Goal: Task Accomplishment & Management: Manage account settings

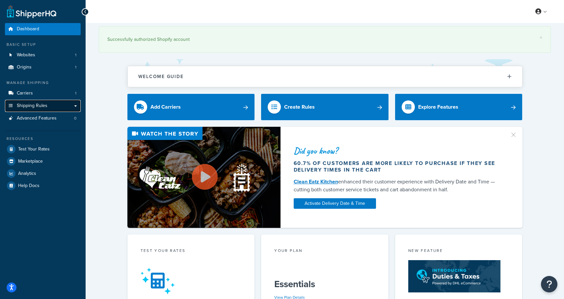
click at [22, 104] on span "Shipping Rules" at bounding box center [32, 106] width 31 height 6
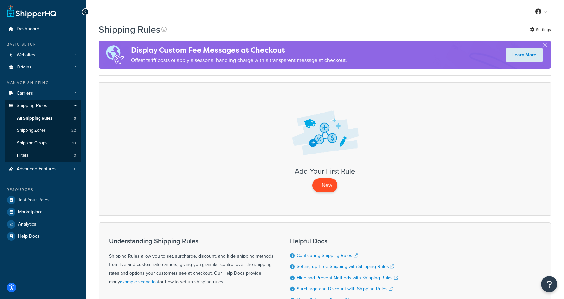
click at [323, 189] on p "+ New" at bounding box center [324, 184] width 25 height 13
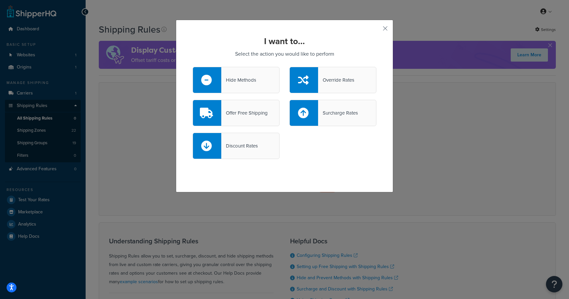
click at [215, 144] on div at bounding box center [207, 146] width 28 height 26
click at [0, 0] on input "Discount Rates" at bounding box center [0, 0] width 0 height 0
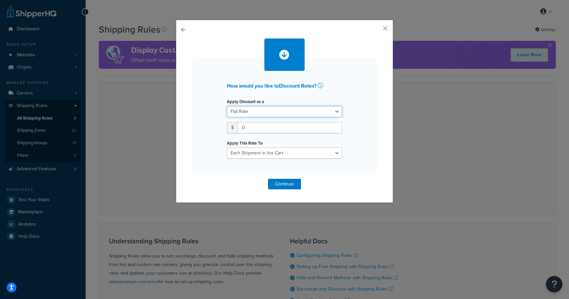
click at [263, 110] on select "Flat Rate Percentage Flat Rate & Percentage" at bounding box center [284, 111] width 115 height 11
select select "PERCENTAGE"
click at [227, 106] on select "Flat Rate Percentage Flat Rate & Percentage" at bounding box center [284, 111] width 115 height 11
click at [249, 124] on input "number" at bounding box center [247, 127] width 41 height 11
type input "10"
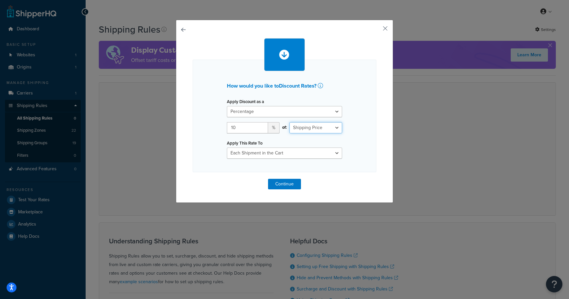
click at [313, 130] on select "Shipping Price Order Value" at bounding box center [315, 127] width 53 height 11
click at [317, 149] on select "Each Shipment in the Cart Each Shipping Group in the Cart Each Item within a Sh…" at bounding box center [284, 152] width 115 height 11
click at [282, 180] on button "Continue" at bounding box center [284, 184] width 33 height 11
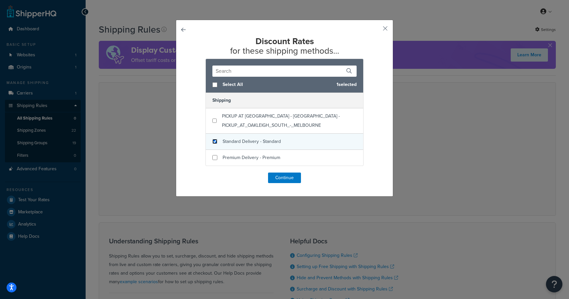
click at [214, 140] on input "checkbox" at bounding box center [214, 141] width 5 height 5
checkbox input "true"
click at [282, 176] on button "Continue" at bounding box center [284, 177] width 33 height 11
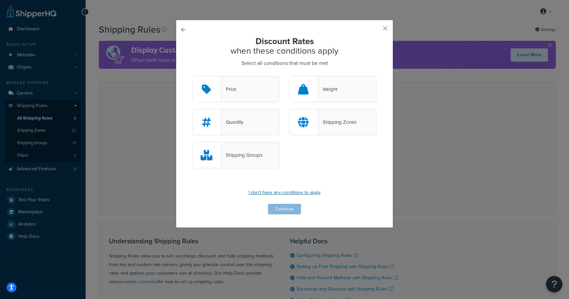
click at [279, 192] on p "I don't have any conditions to apply" at bounding box center [285, 192] width 184 height 9
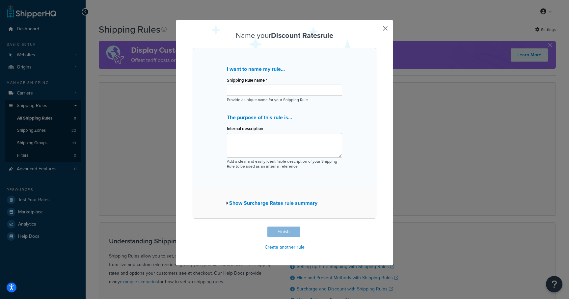
click at [376, 226] on button "button" at bounding box center [376, 227] width 2 height 2
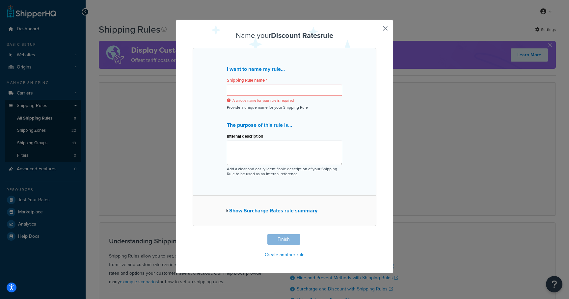
click at [376, 234] on button "button" at bounding box center [376, 235] width 2 height 2
click at [394, 94] on div "Name your Discount Rates rule I want to name my rule... Shipping Rule name * A …" at bounding box center [284, 149] width 569 height 299
click at [382, 92] on div "Name your Discount Rates rule I want to name my rule... Shipping Rule name * A …" at bounding box center [284, 146] width 217 height 253
click at [267, 90] on input "Shipping Rule name *" at bounding box center [284, 90] width 115 height 11
type input "Scott McPate"
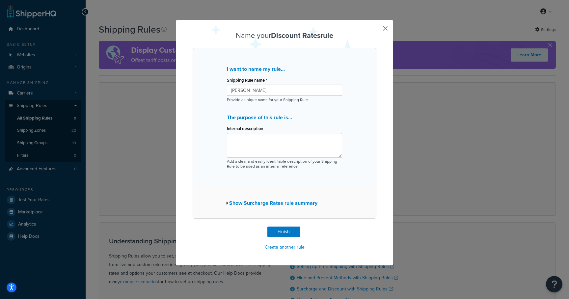
click at [270, 237] on div "Name your Discount Rates rule I want to name my rule... Shipping Rule name * Sc…" at bounding box center [285, 142] width 184 height 220
click at [290, 229] on button "Finish" at bounding box center [283, 231] width 33 height 11
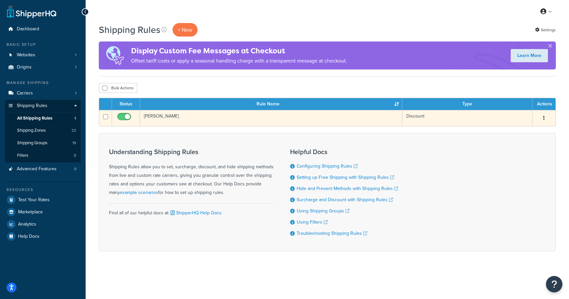
click at [542, 118] on button "button" at bounding box center [543, 118] width 9 height 11
click at [516, 158] on link "Delete" at bounding box center [522, 157] width 52 height 13
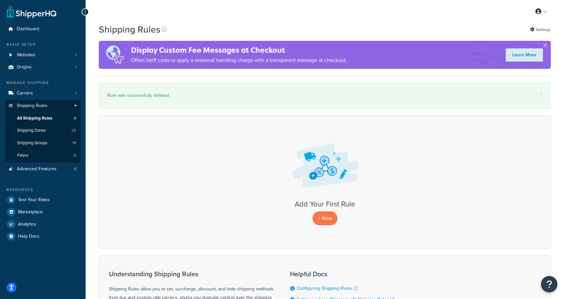
scroll to position [0, 0]
click at [38, 93] on link "Carriers 1" at bounding box center [43, 93] width 76 height 12
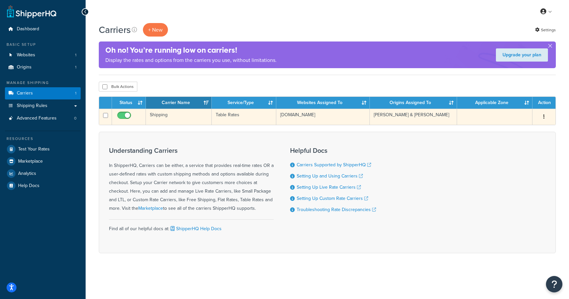
click at [162, 117] on td "Shipping" at bounding box center [179, 117] width 66 height 16
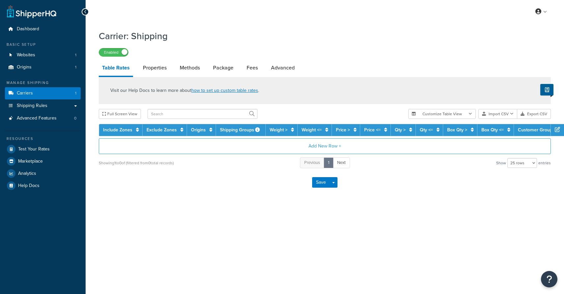
select select "25"
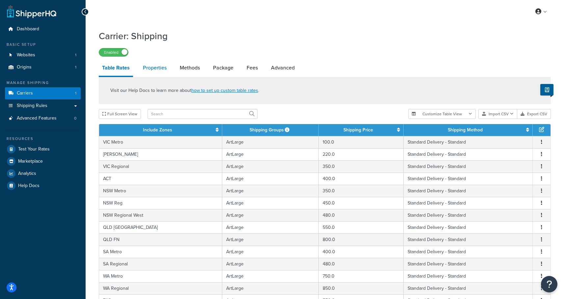
click at [160, 66] on link "Properties" at bounding box center [155, 68] width 30 height 16
select select "PERITEM"
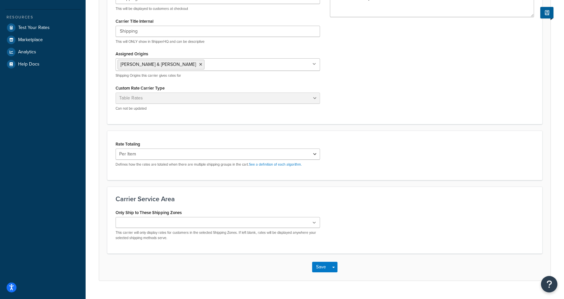
scroll to position [17, 0]
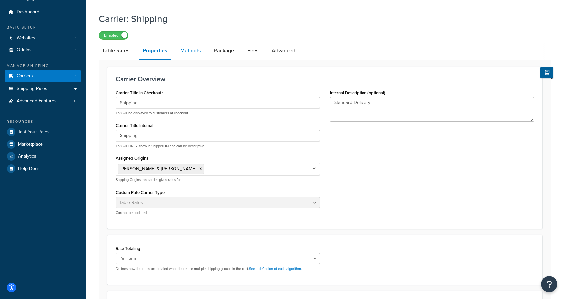
click at [200, 52] on link "Methods" at bounding box center [190, 51] width 27 height 16
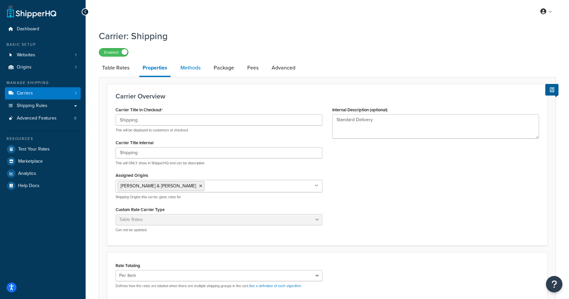
select select "25"
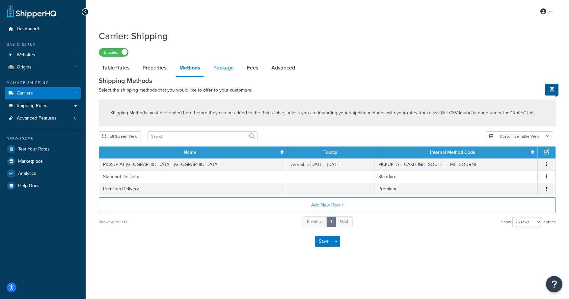
click at [222, 69] on link "Package" at bounding box center [223, 68] width 27 height 16
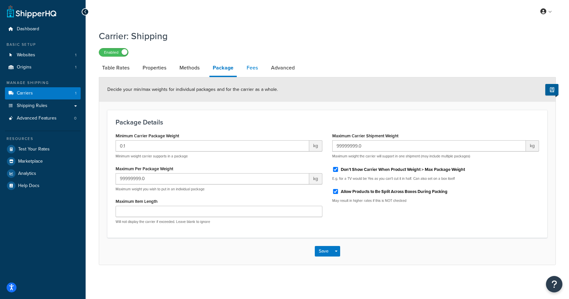
click at [251, 69] on link "Fees" at bounding box center [252, 68] width 18 height 16
select select "AFTER"
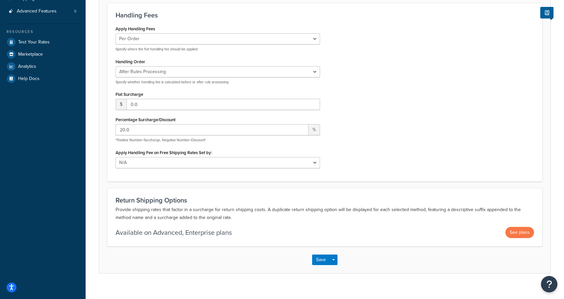
scroll to position [115, 0]
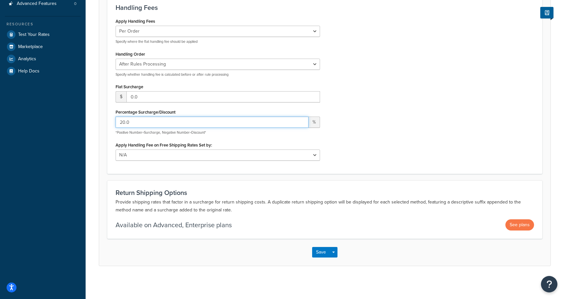
drag, startPoint x: 188, startPoint y: 118, endPoint x: 109, endPoint y: 117, distance: 79.0
click at [109, 117] on div "Handling Fees Apply Handling Fees Per Order Per Item Per Package Specify where …" at bounding box center [324, 84] width 435 height 178
drag, startPoint x: 153, startPoint y: 121, endPoint x: 111, endPoint y: 122, distance: 41.8
click at [111, 122] on div "Apply Handling Fees Per Order Per Item Per Package Specify where the flat handl…" at bounding box center [218, 90] width 214 height 149
type input "0"
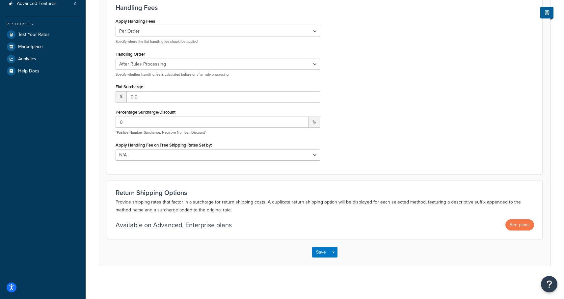
click at [340, 129] on div "Apply Handling Fees Per Order Per Item Per Package Specify where the flat handl…" at bounding box center [325, 90] width 428 height 149
click at [319, 249] on button "Save" at bounding box center [321, 252] width 18 height 11
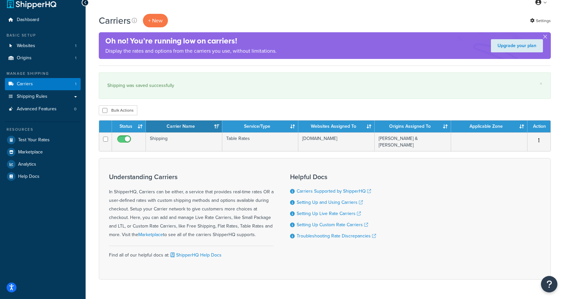
scroll to position [8, 0]
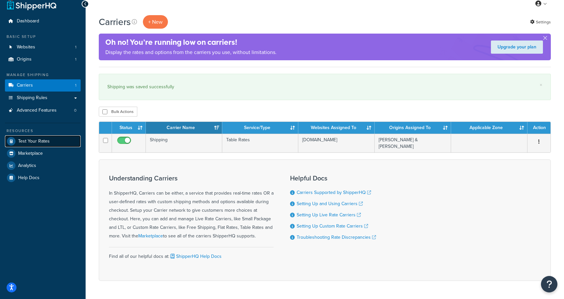
click at [41, 142] on span "Test Your Rates" at bounding box center [34, 142] width 32 height 6
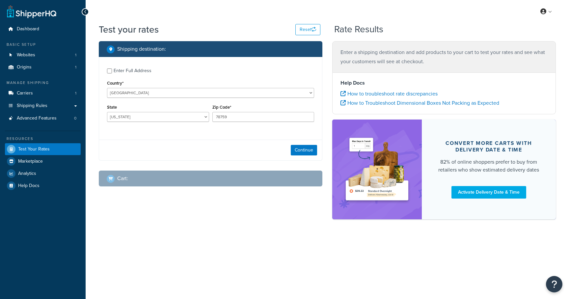
select select "[GEOGRAPHIC_DATA]"
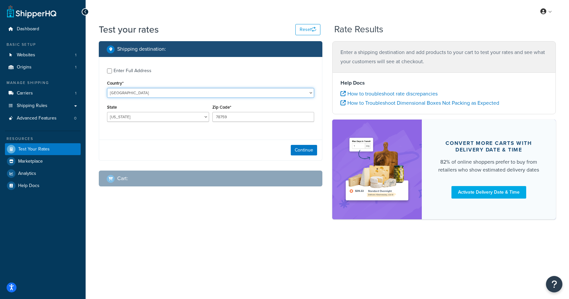
click at [171, 92] on select "[GEOGRAPHIC_DATA] [GEOGRAPHIC_DATA] [GEOGRAPHIC_DATA] [GEOGRAPHIC_DATA] [GEOGRA…" at bounding box center [210, 93] width 207 height 10
select select "AU"
click at [107, 88] on select "[GEOGRAPHIC_DATA] [GEOGRAPHIC_DATA] [GEOGRAPHIC_DATA] [GEOGRAPHIC_DATA] [GEOGRA…" at bounding box center [210, 93] width 207 height 10
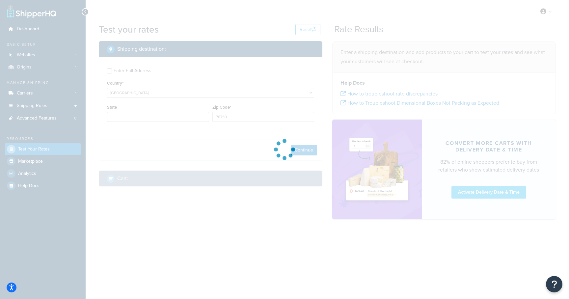
click at [140, 119] on div at bounding box center [284, 149] width 569 height 299
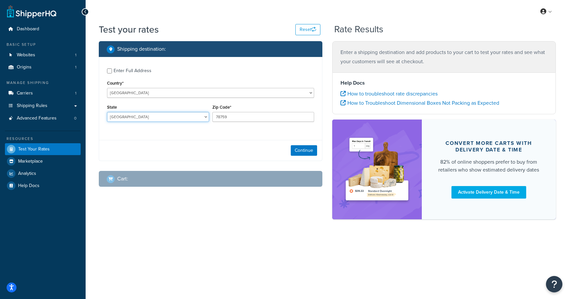
click at [140, 119] on select "[GEOGRAPHIC_DATA] [GEOGRAPHIC_DATA] [GEOGRAPHIC_DATA] [GEOGRAPHIC_DATA] [GEOGRA…" at bounding box center [158, 117] width 102 height 10
select select "QLD"
click at [107, 112] on select "[GEOGRAPHIC_DATA] [GEOGRAPHIC_DATA] [GEOGRAPHIC_DATA] [GEOGRAPHIC_DATA] [GEOGRA…" at bounding box center [158, 117] width 102 height 10
click at [220, 117] on input "78759" at bounding box center [263, 117] width 102 height 10
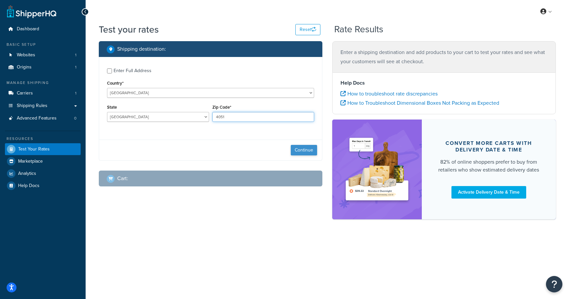
type input "4051"
click at [310, 149] on button "Continue" at bounding box center [304, 150] width 26 height 11
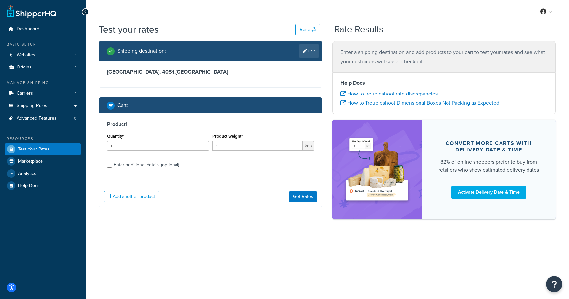
click at [137, 162] on div "Enter additional details (optional)" at bounding box center [146, 164] width 65 height 9
click at [112, 163] on input "Enter additional details (optional)" at bounding box center [109, 165] width 5 height 5
checkbox input "true"
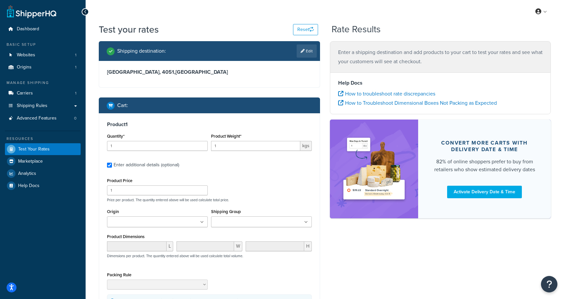
click at [234, 224] on input "Shipping Group" at bounding box center [242, 222] width 58 height 7
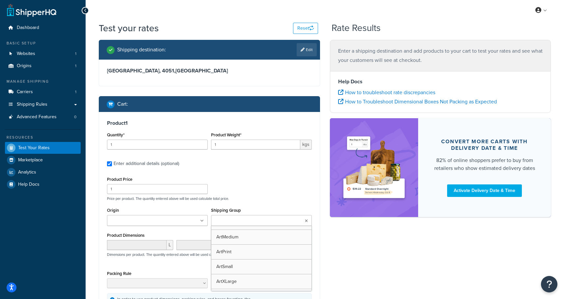
scroll to position [105, 0]
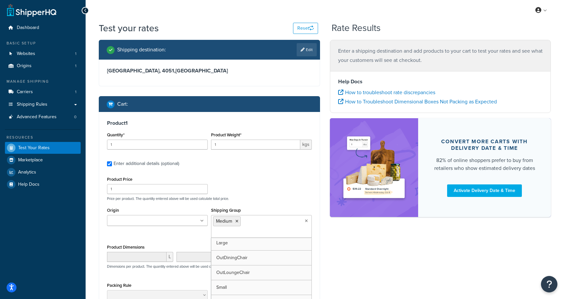
click at [363, 258] on div "Shipping destination : Edit [GEOGRAPHIC_DATA], 4051 , [GEOGRAPHIC_DATA] Cart : …" at bounding box center [325, 199] width 462 height 318
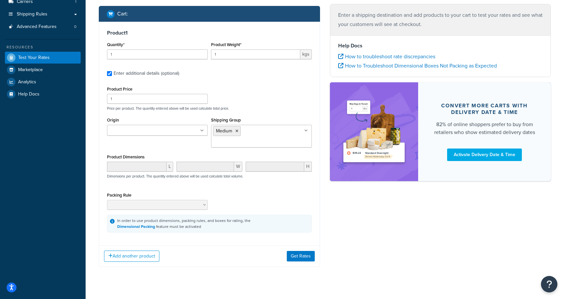
scroll to position [93, 0]
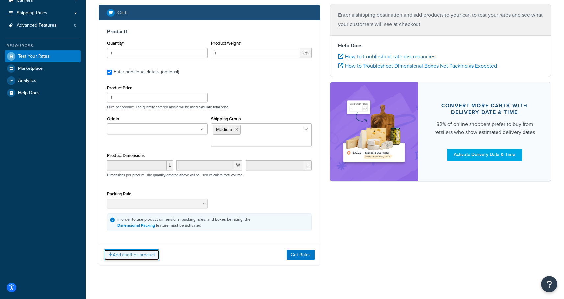
click at [149, 249] on button "Add another product" at bounding box center [131, 254] width 55 height 11
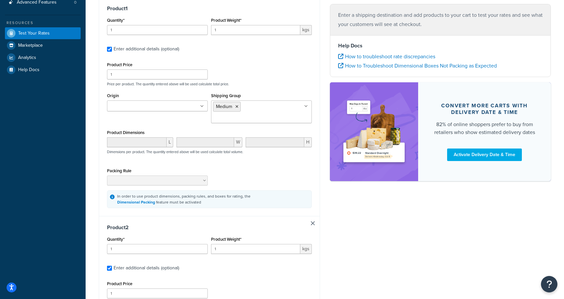
scroll to position [214, 0]
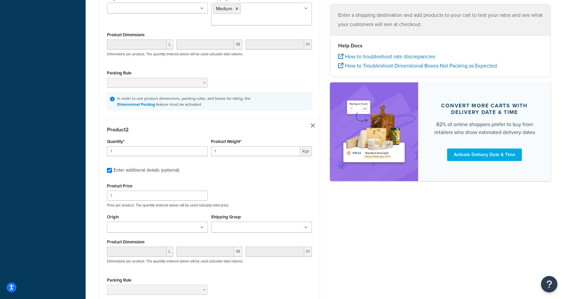
click at [267, 221] on ul at bounding box center [261, 226] width 101 height 11
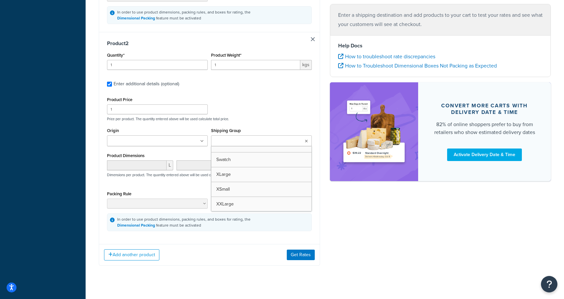
scroll to position [186, 0]
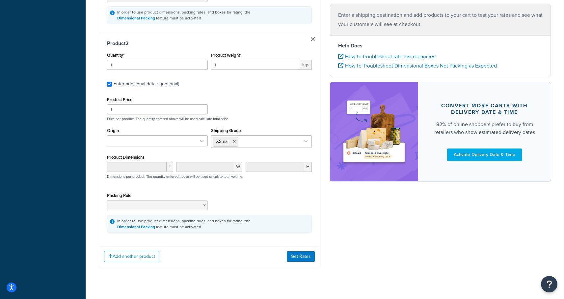
click at [364, 220] on div "Shipping destination : Edit Queensland, 4051 , Australia Cart : Product 1 Quant…" at bounding box center [325, 9] width 462 height 536
click at [137, 251] on button "Add another product" at bounding box center [131, 256] width 55 height 11
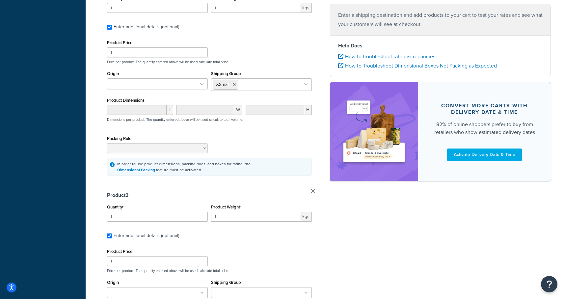
scroll to position [483, 0]
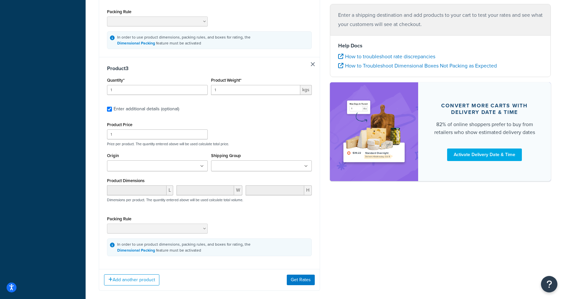
click at [256, 163] on input "Shipping Group" at bounding box center [242, 166] width 58 height 7
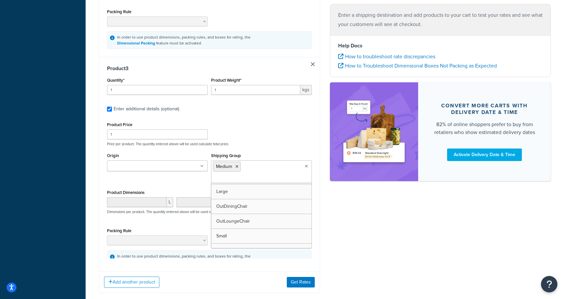
drag, startPoint x: 347, startPoint y: 269, endPoint x: 332, endPoint y: 268, distance: 15.5
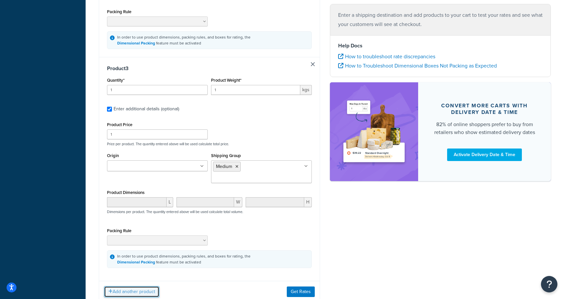
click at [133, 286] on button "Add another product" at bounding box center [131, 291] width 55 height 11
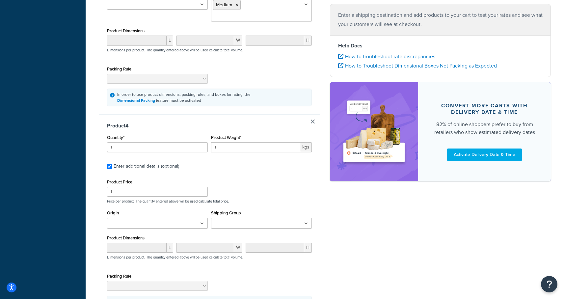
scroll to position [651, 0]
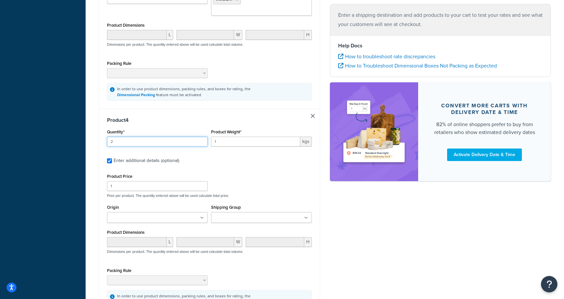
type input "2"
click at [202, 137] on input "2" at bounding box center [157, 142] width 101 height 10
click at [266, 212] on ul at bounding box center [261, 217] width 101 height 11
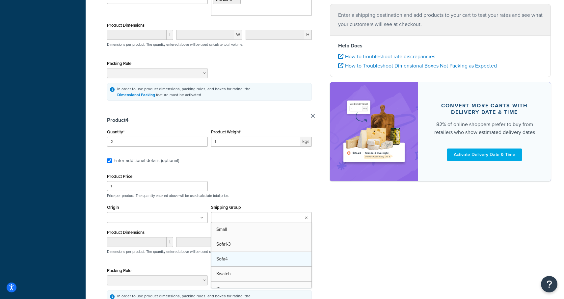
scroll to position [162, 0]
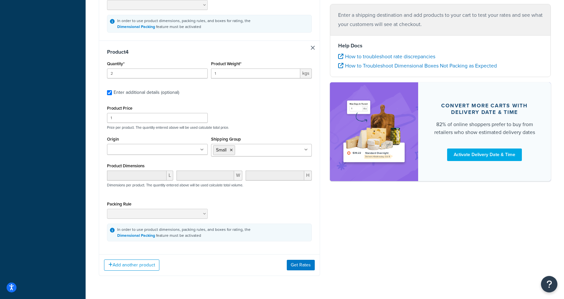
scroll to position [721, 0]
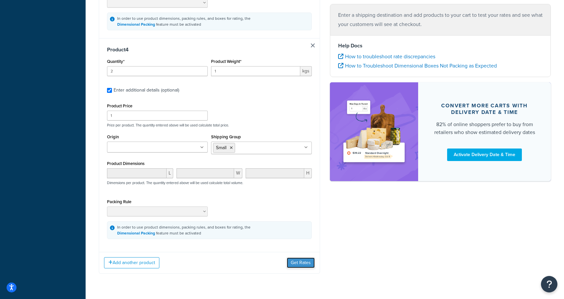
click at [295, 257] on button "Get Rates" at bounding box center [301, 262] width 28 height 11
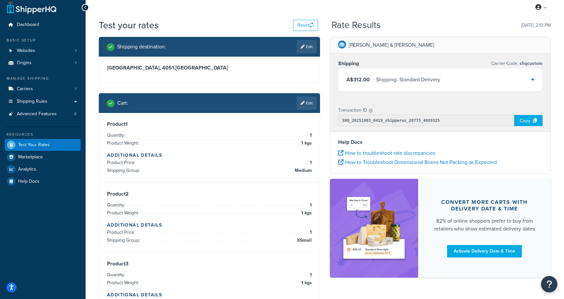
scroll to position [0, 0]
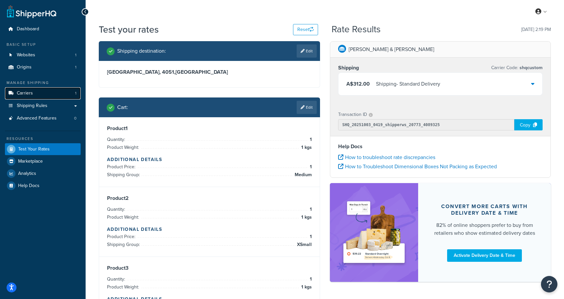
click at [28, 94] on span "Carriers" at bounding box center [25, 94] width 16 height 6
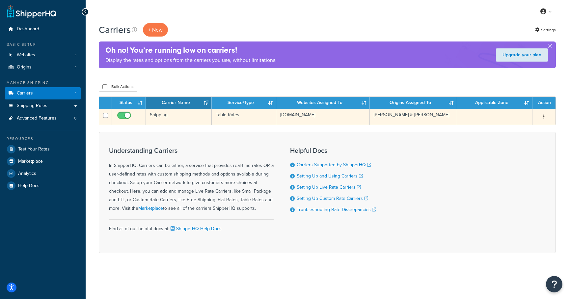
click at [162, 115] on td "Shipping" at bounding box center [179, 117] width 66 height 16
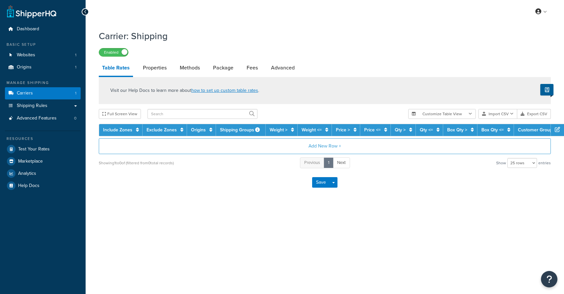
select select "25"
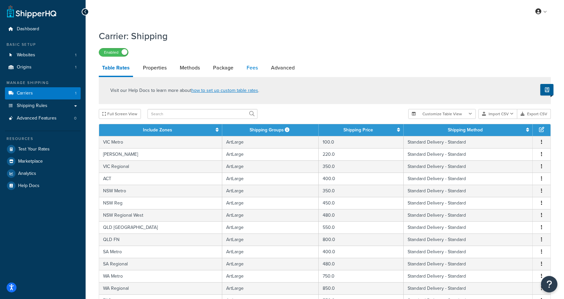
click at [250, 69] on link "Fees" at bounding box center [252, 68] width 18 height 16
select select "AFTER"
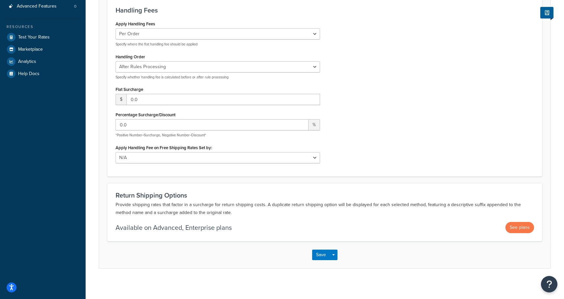
scroll to position [78, 0]
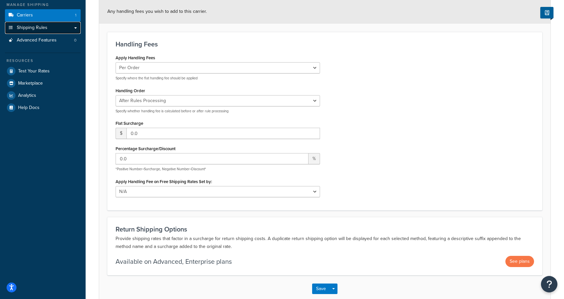
click at [52, 30] on link "Shipping Rules" at bounding box center [43, 28] width 76 height 12
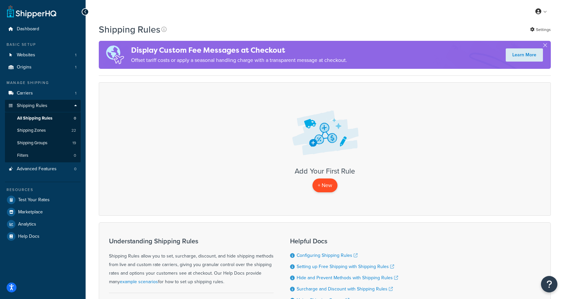
click at [325, 186] on p "+ New" at bounding box center [324, 184] width 25 height 13
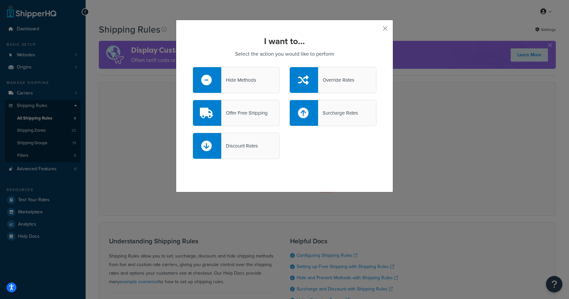
click at [244, 146] on div "Discount Rates" at bounding box center [239, 145] width 37 height 9
click at [0, 0] on input "Discount Rates" at bounding box center [0, 0] width 0 height 0
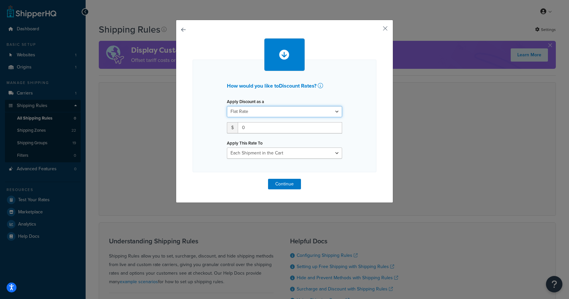
click at [271, 113] on select "Flat Rate Percentage Flat Rate & Percentage" at bounding box center [284, 111] width 115 height 11
click at [279, 108] on select "Flat Rate Percentage Flat Rate & Percentage" at bounding box center [284, 111] width 115 height 11
select select "PERCENTAGE"
click at [227, 106] on select "Flat Rate Percentage Flat Rate & Percentage" at bounding box center [284, 111] width 115 height 11
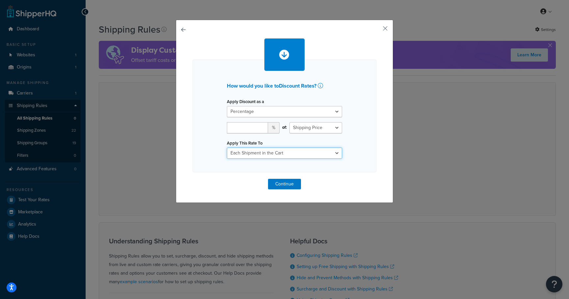
click at [320, 152] on select "Each Shipment in the Cart Each Shipping Group in the Cart Each Item within a Sh…" at bounding box center [284, 152] width 115 height 11
click at [227, 147] on select "Each Shipment in the Cart Each Shipping Group in the Cart Each Item within a Sh…" at bounding box center [284, 152] width 115 height 11
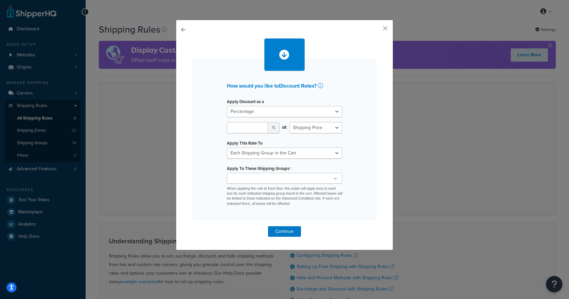
click at [298, 175] on ul at bounding box center [284, 178] width 115 height 11
click at [343, 156] on div "Apply Discount as a Flat Rate Percentage Flat Rate & Percentage % of: Shipping …" at bounding box center [284, 152] width 125 height 110
click at [314, 123] on select "Shipping Price Order Value" at bounding box center [315, 127] width 53 height 11
click at [293, 151] on select "Each Shipment in the Cart Each Shipping Group in the Cart Each Item within a Sh…" at bounding box center [284, 152] width 115 height 11
click at [227, 147] on select "Each Shipment in the Cart Each Shipping Group in the Cart Each Item within a Sh…" at bounding box center [284, 152] width 115 height 11
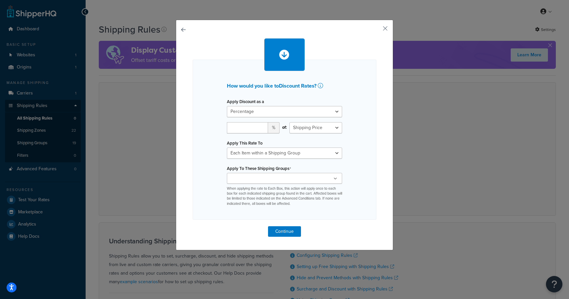
click at [294, 177] on ul at bounding box center [284, 178] width 115 height 11
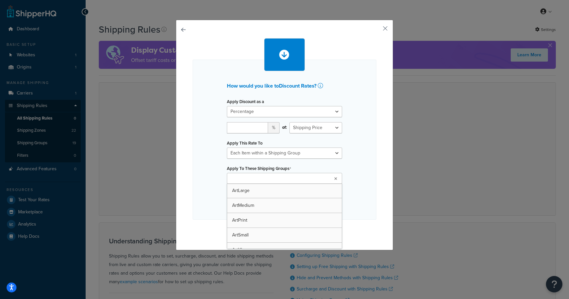
click at [351, 149] on div "How would you like to Discount Rates ? Apply Discount as a Flat Rate Percentage…" at bounding box center [285, 140] width 184 height 160
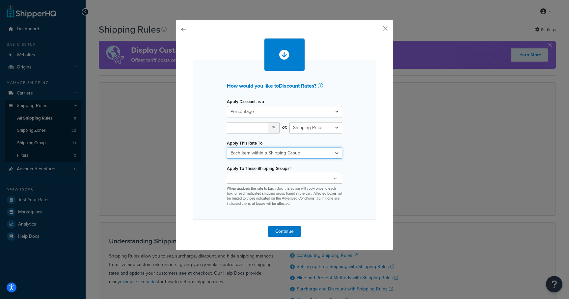
click at [320, 148] on select "Each Shipment in the Cart Each Shipping Group in the Cart Each Item within a Sh…" at bounding box center [284, 152] width 115 height 11
select select "SHIPPING_GROUP"
click at [227, 147] on select "Each Shipment in the Cart Each Shipping Group in the Cart Each Item within a Sh…" at bounding box center [284, 152] width 115 height 11
click at [323, 153] on select "Each Shipment in the Cart Each Shipping Group in the Cart Each Item within a Sh…" at bounding box center [284, 152] width 115 height 11
click at [376, 30] on button "button" at bounding box center [376, 31] width 2 height 2
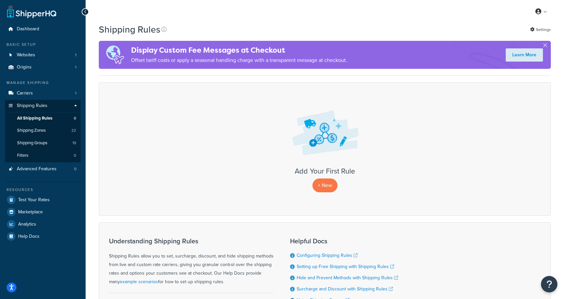
click at [324, 198] on div "Add Your First Rule + New" at bounding box center [325, 148] width 452 height 133
click at [324, 190] on p "+ New" at bounding box center [324, 184] width 25 height 13
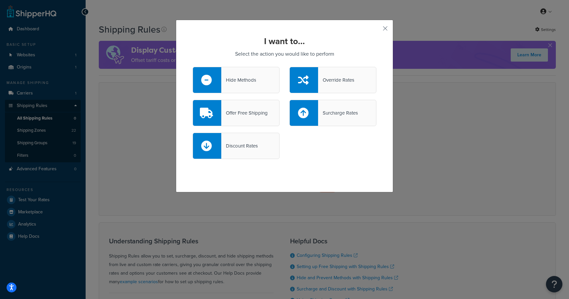
click at [235, 145] on div "Discount Rates" at bounding box center [239, 145] width 37 height 9
click at [0, 0] on input "Discount Rates" at bounding box center [0, 0] width 0 height 0
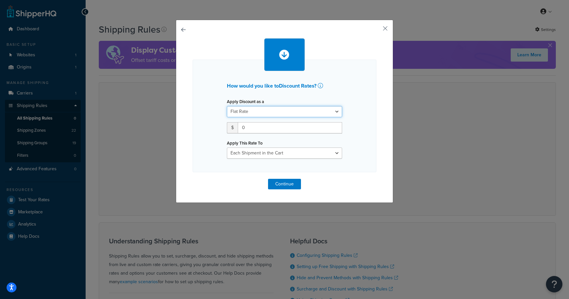
click at [264, 107] on select "Flat Rate Percentage Flat Rate & Percentage" at bounding box center [284, 111] width 115 height 11
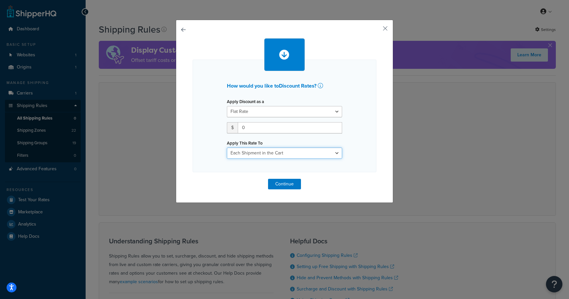
click at [291, 156] on select "Each Shipment in the Cart Each Shipping Group in the Cart Each Item within a Sh…" at bounding box center [284, 152] width 115 height 11
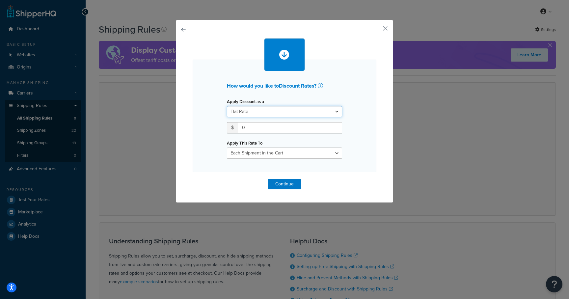
click at [301, 114] on select "Flat Rate Percentage Flat Rate & Percentage" at bounding box center [284, 111] width 115 height 11
click at [315, 107] on select "Flat Rate Percentage Flat Rate & Percentage" at bounding box center [284, 111] width 115 height 11
click at [227, 106] on select "Flat Rate Percentage Flat Rate & Percentage" at bounding box center [284, 111] width 115 height 11
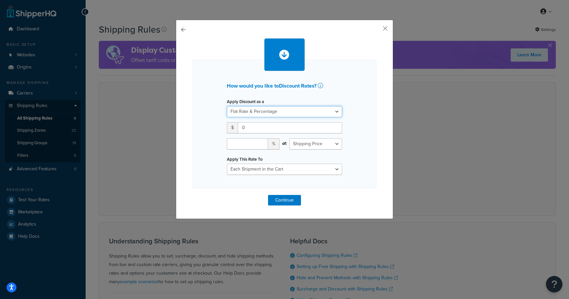
click at [303, 109] on select "Flat Rate Percentage Flat Rate & Percentage" at bounding box center [284, 111] width 115 height 11
select select "PERCENTAGE"
click at [227, 106] on select "Flat Rate Percentage Flat Rate & Percentage" at bounding box center [284, 111] width 115 height 11
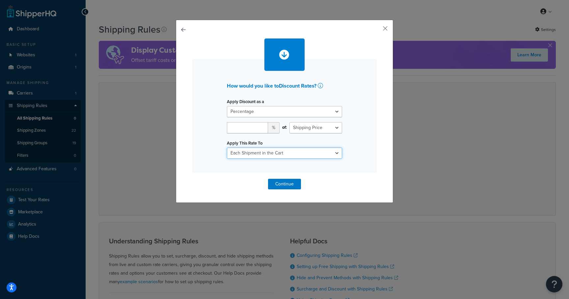
click at [318, 155] on select "Each Shipment in the Cart Each Shipping Group in the Cart Each Item within a Sh…" at bounding box center [284, 152] width 115 height 11
select select "ITEM"
click at [227, 147] on select "Each Shipment in the Cart Each Shipping Group in the Cart Each Item within a Sh…" at bounding box center [284, 152] width 115 height 11
